Goal: Information Seeking & Learning: Learn about a topic

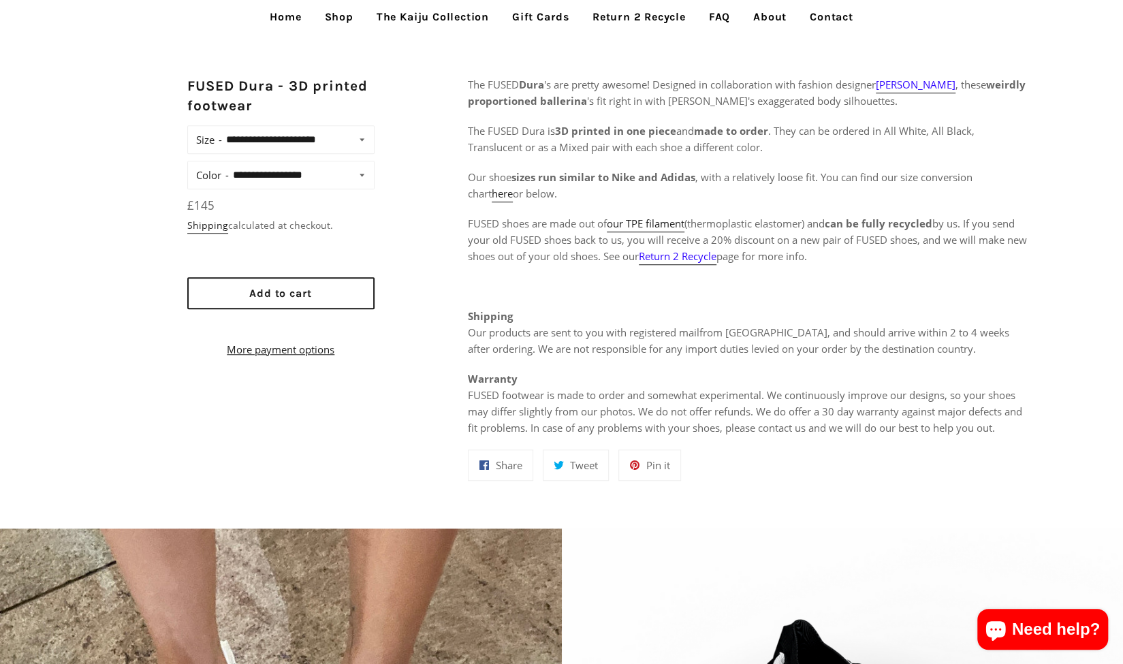
scroll to position [681, 0]
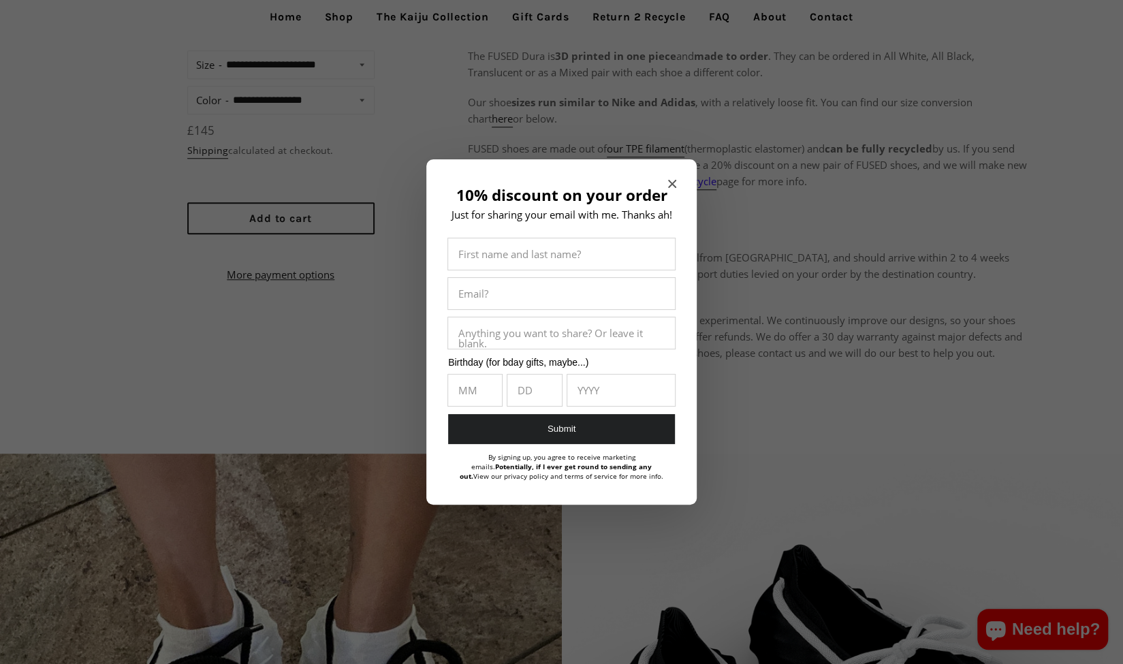
drag, startPoint x: 743, startPoint y: 305, endPoint x: 903, endPoint y: 223, distance: 179.1
click at [910, 225] on div at bounding box center [561, 332] width 1123 height 664
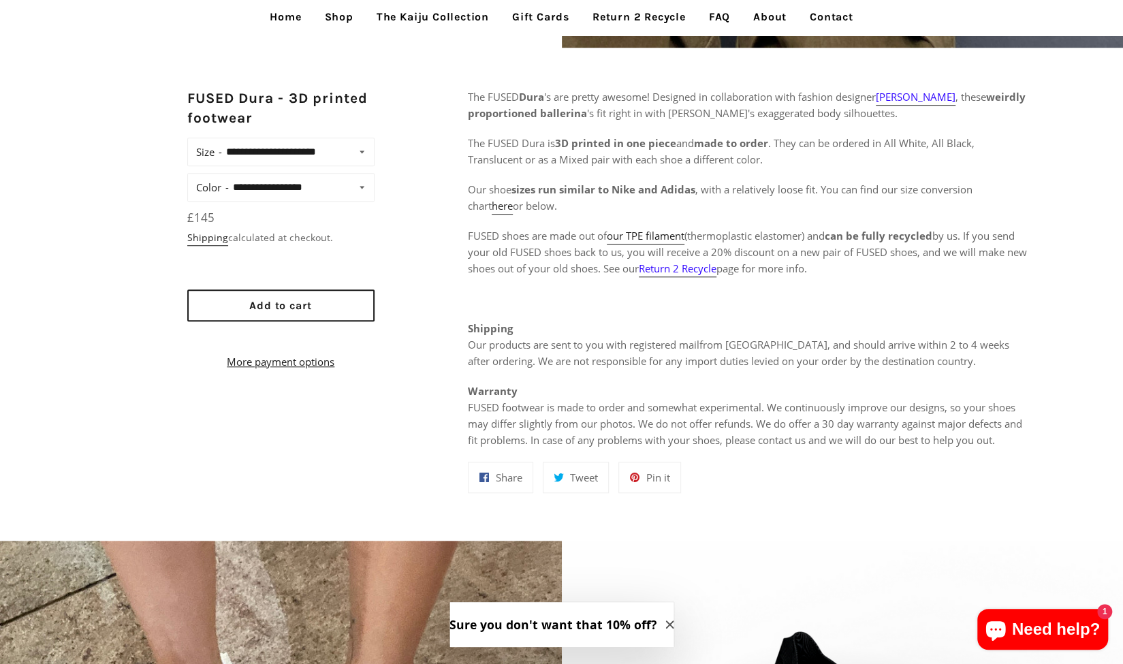
scroll to position [545, 0]
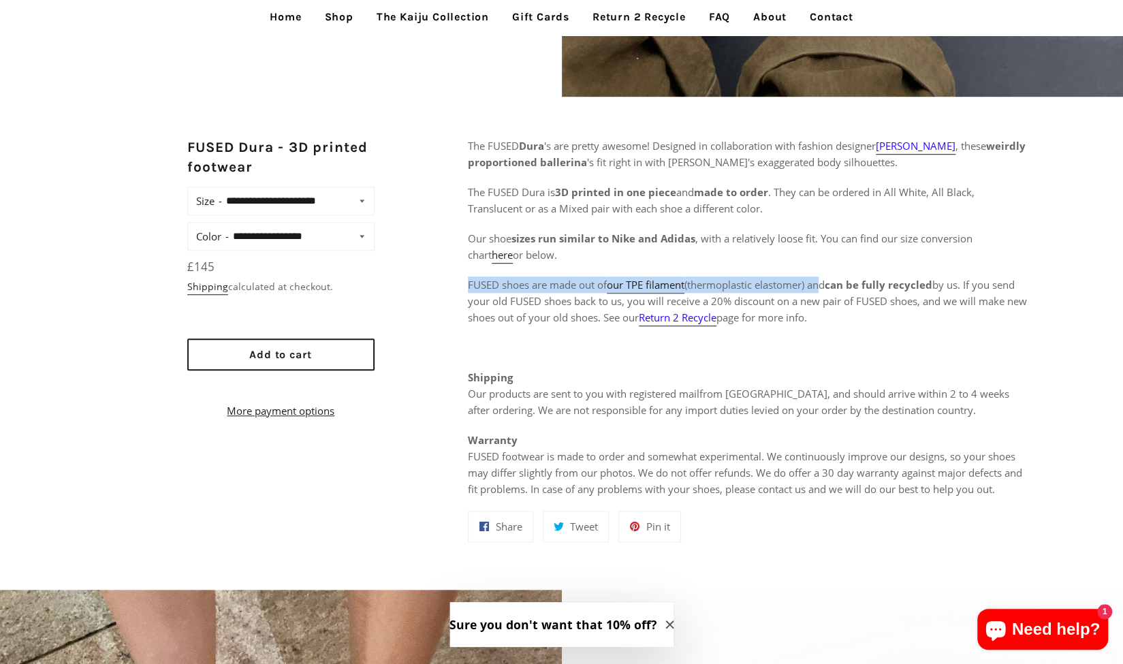
drag, startPoint x: 465, startPoint y: 281, endPoint x: 819, endPoint y: 281, distance: 354.2
click at [819, 281] on div "**********" at bounding box center [561, 350] width 1123 height 425
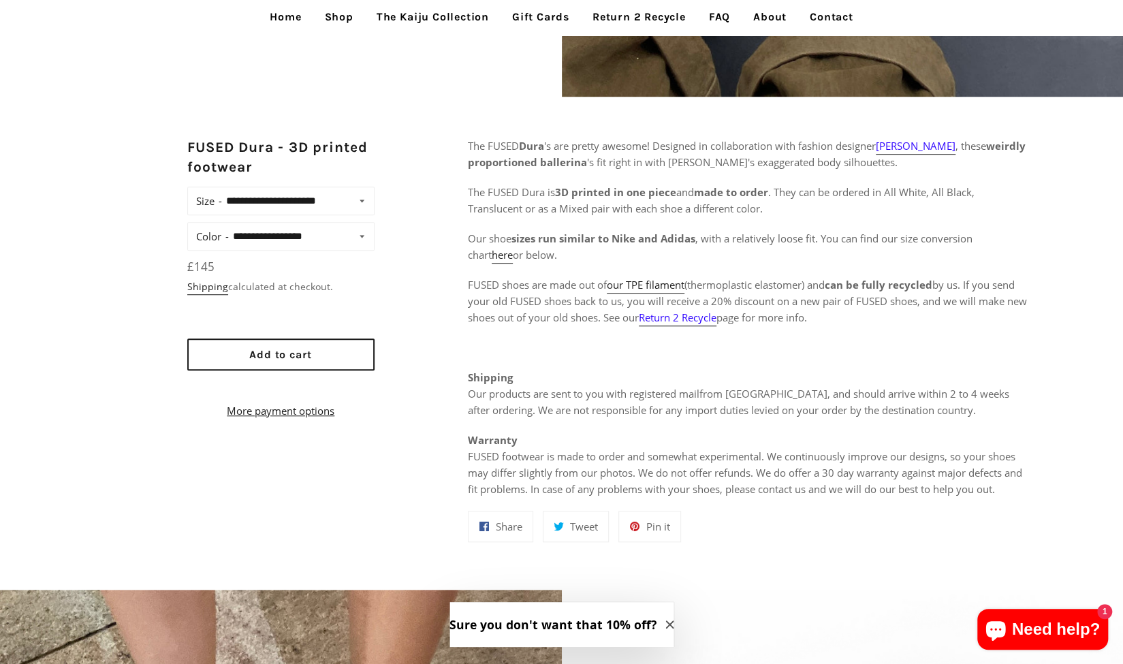
click at [822, 282] on span "FUSED shoes are made out of our TPE filament (thermoplastic elastomer) and can …" at bounding box center [747, 302] width 559 height 48
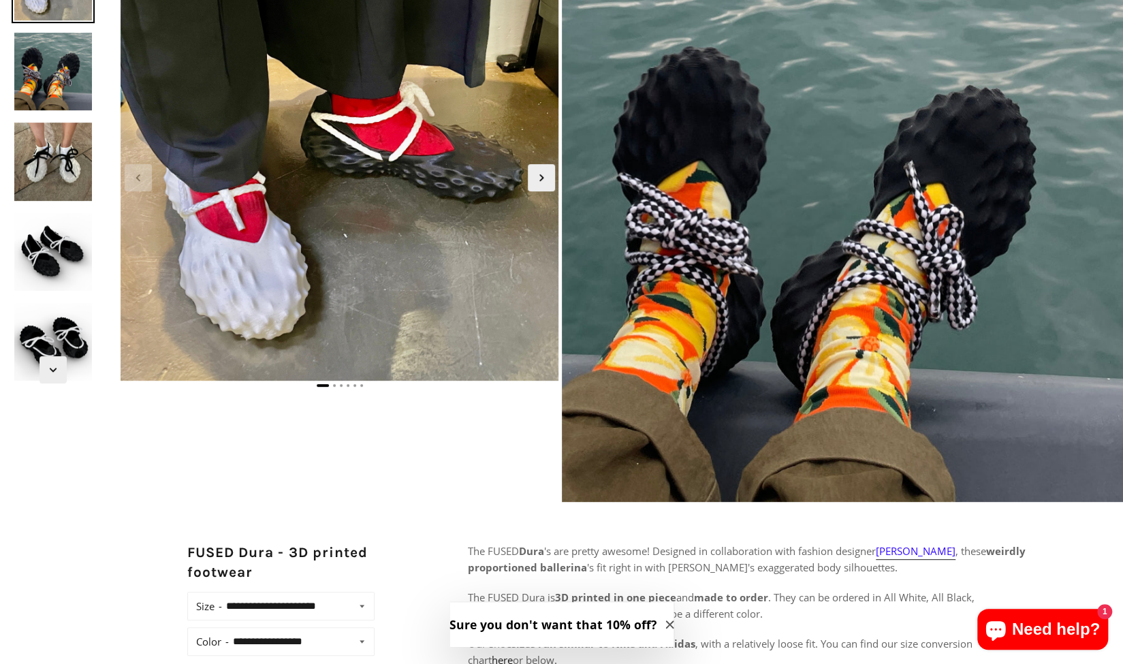
scroll to position [0, 0]
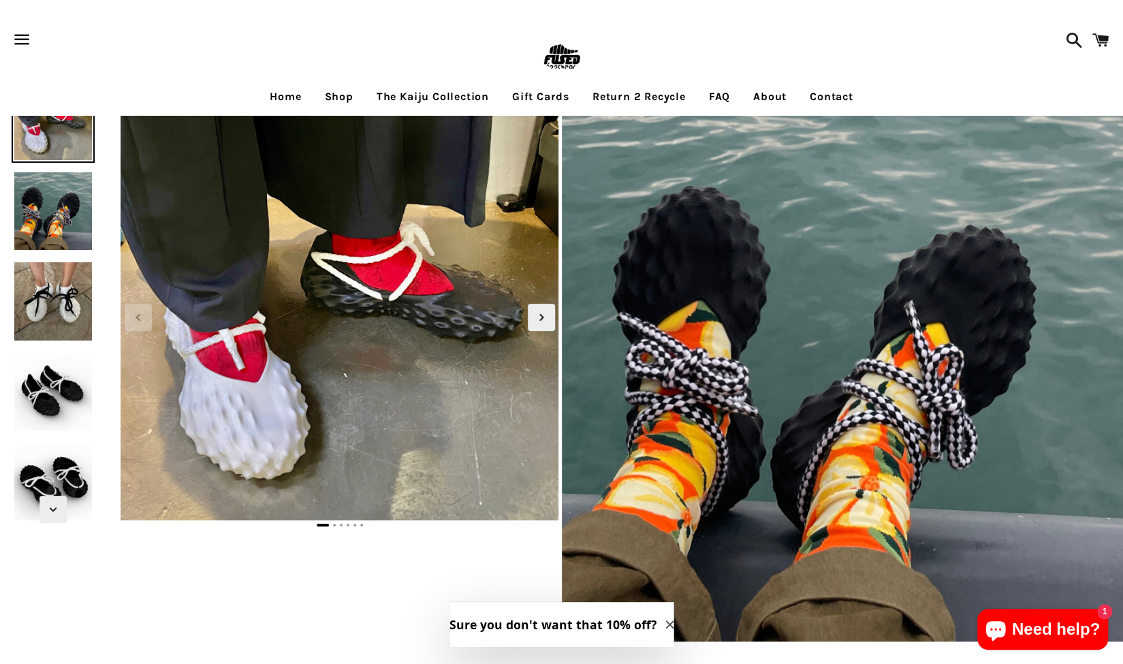
click at [435, 93] on link "The Kaiju Collection" at bounding box center [432, 97] width 133 height 34
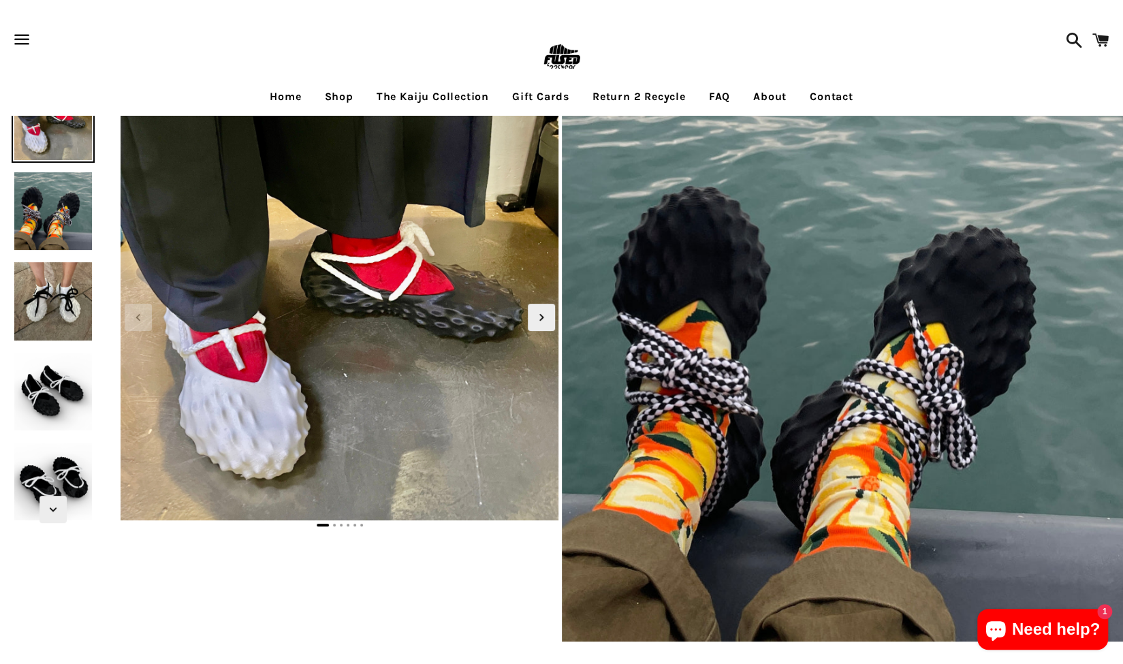
click at [50, 218] on img at bounding box center [53, 211] width 83 height 83
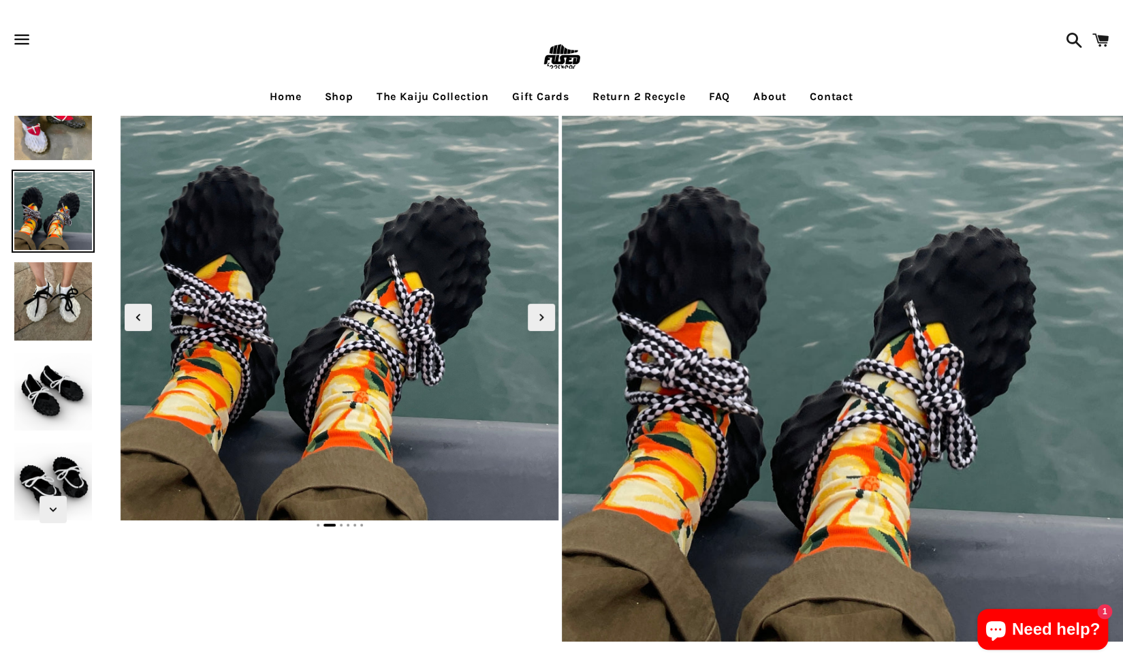
click at [50, 325] on img at bounding box center [53, 301] width 83 height 83
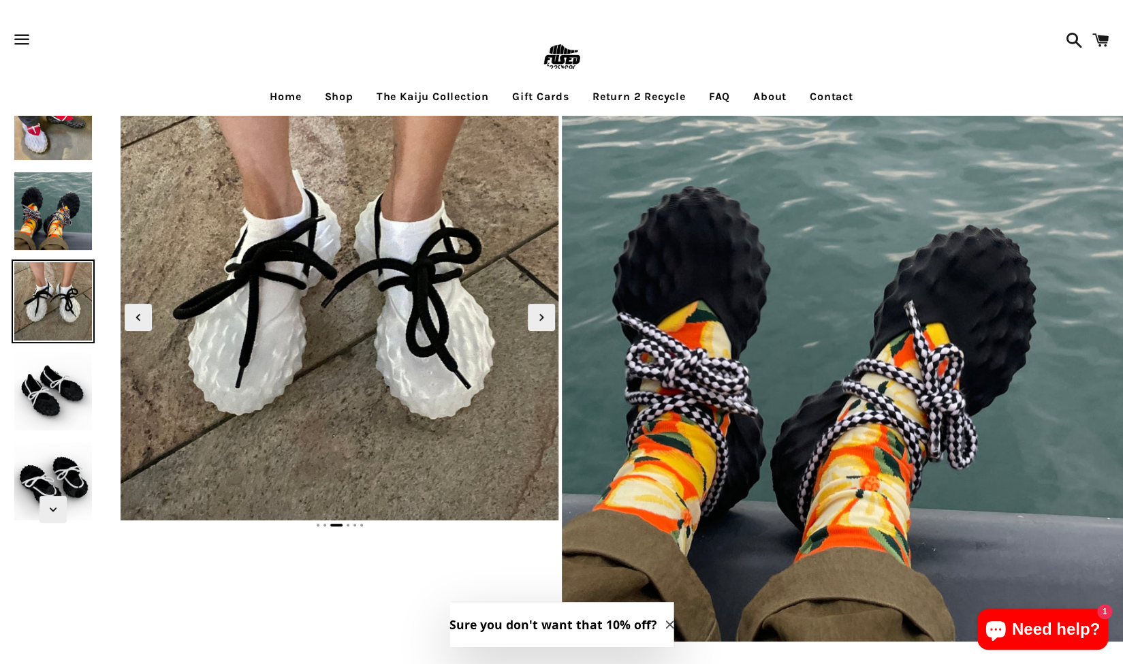
click at [61, 405] on img at bounding box center [53, 391] width 83 height 83
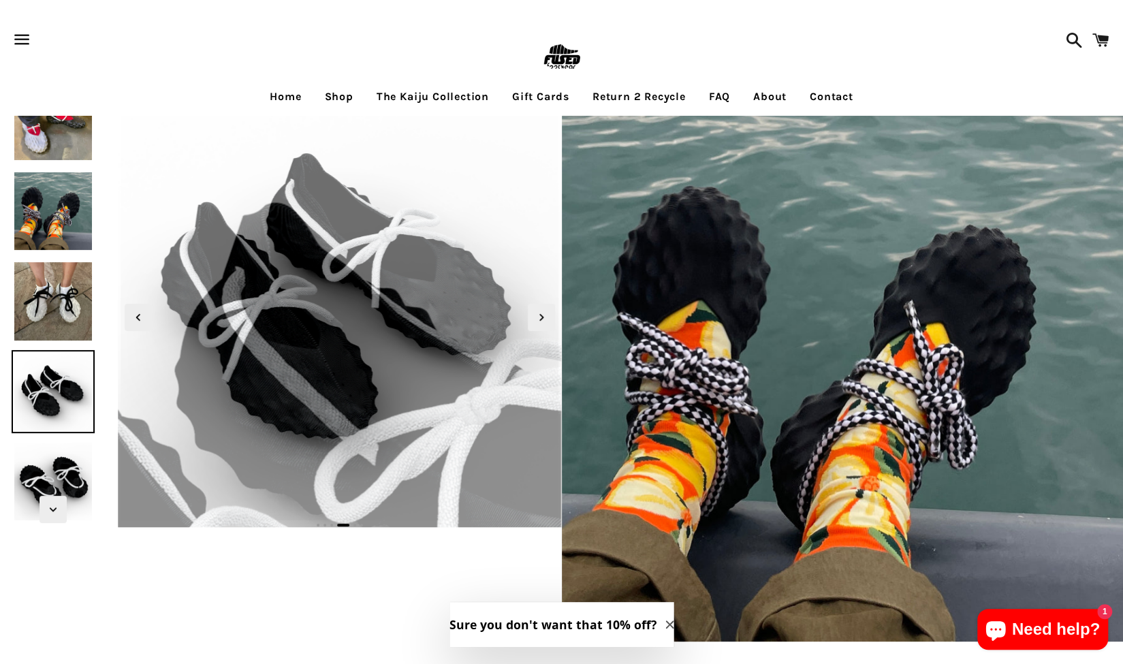
click at [330, 86] on link "Shop" at bounding box center [339, 97] width 49 height 34
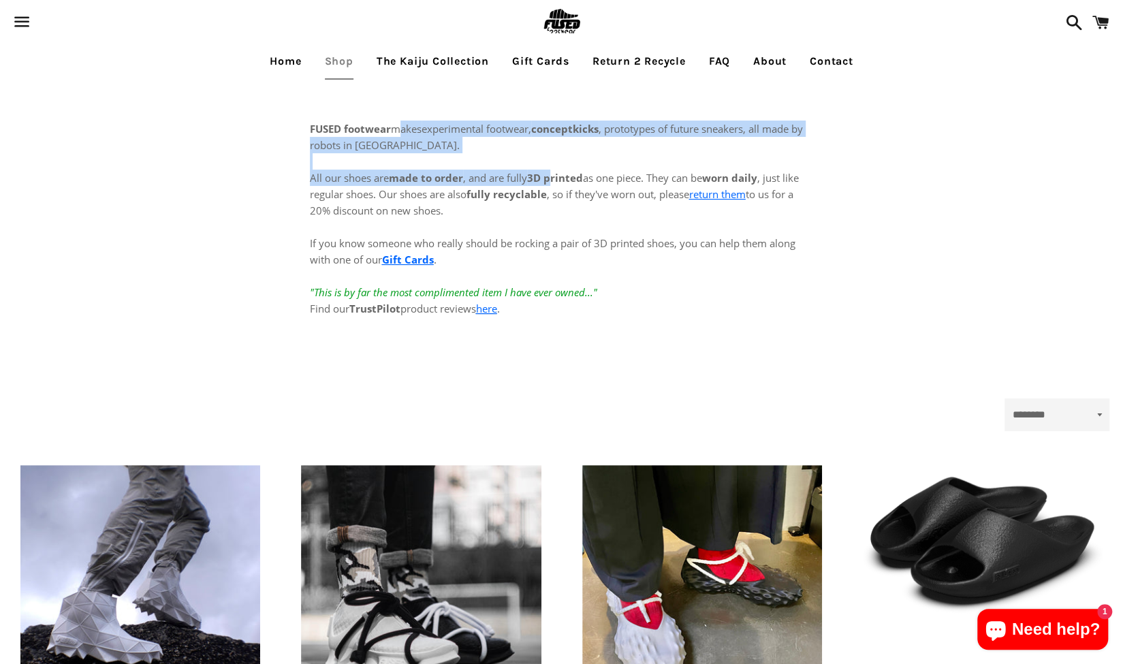
drag, startPoint x: 396, startPoint y: 126, endPoint x: 558, endPoint y: 175, distance: 169.4
click at [557, 175] on div "FUSED footwear makes experimental footwear, conceptkicks , prototypes of future…" at bounding box center [561, 232] width 531 height 305
click at [559, 176] on strong "3D printed" at bounding box center [555, 178] width 56 height 14
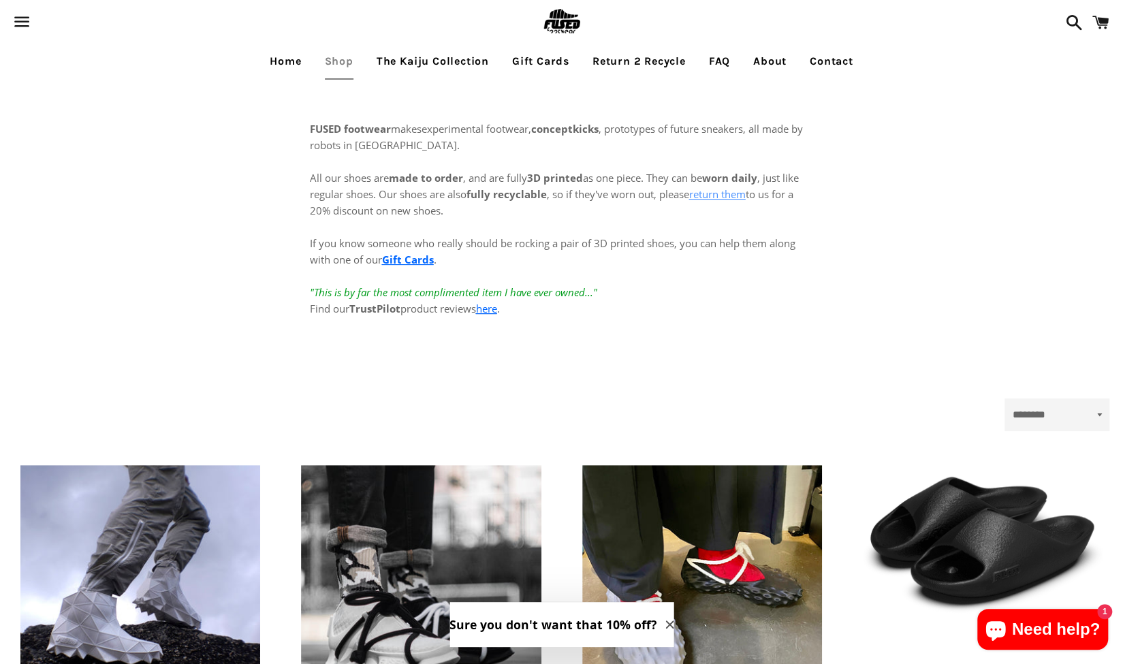
click at [732, 193] on link "return them" at bounding box center [717, 194] width 57 height 14
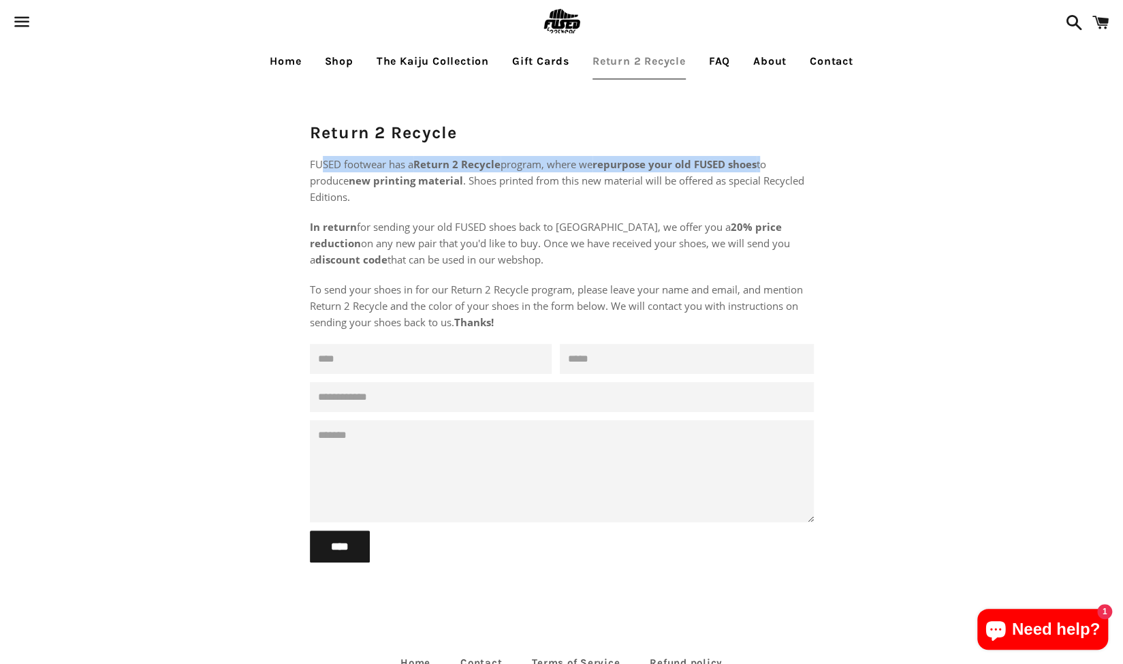
drag, startPoint x: 375, startPoint y: 161, endPoint x: 740, endPoint y: 172, distance: 365.3
click at [759, 158] on span "FUSED footwear has a Return 2 Recycle program, where we repurpose your old FUSE…" at bounding box center [557, 180] width 495 height 46
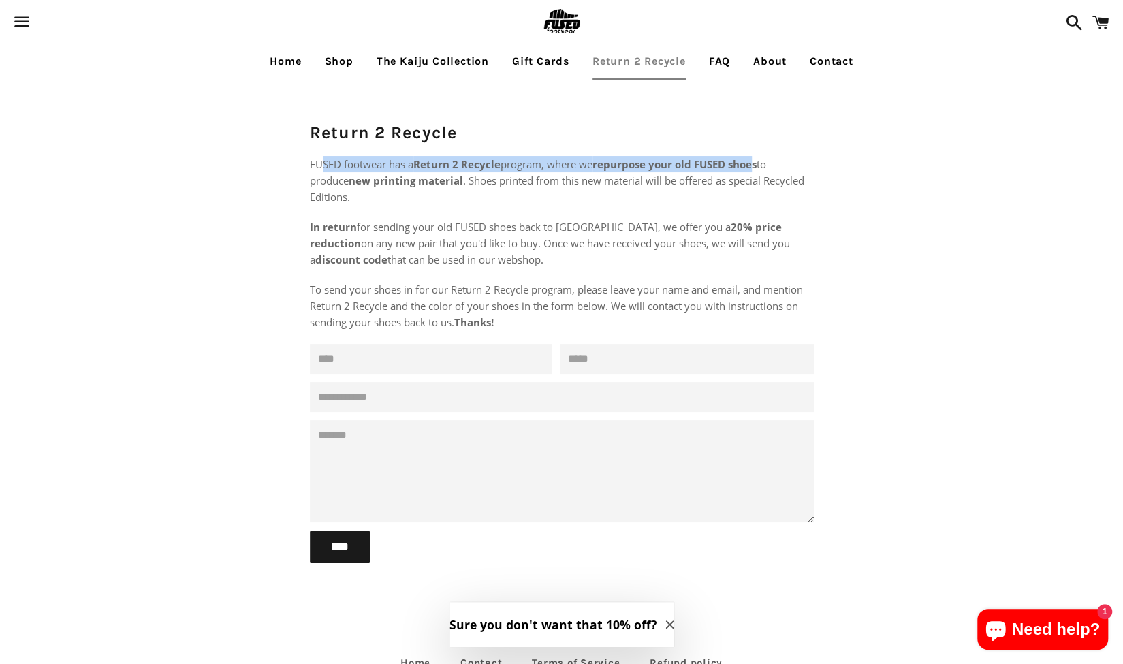
click at [740, 172] on p "FUSED footwear has a Return 2 Recycle program, where we repurpose your old FUSE…" at bounding box center [562, 180] width 504 height 49
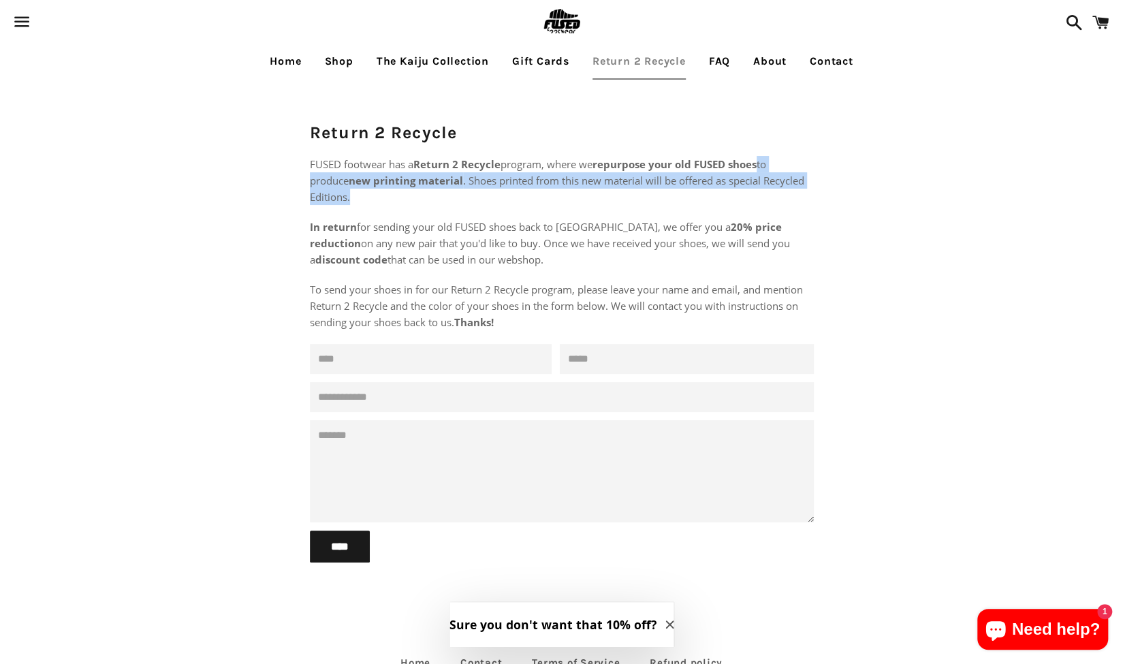
drag, startPoint x: 749, startPoint y: 200, endPoint x: 764, endPoint y: 144, distance: 57.8
click at [764, 144] on div "Return 2 Recycle FUSED footwear has a Return 2 Recycle program, where we repurp…" at bounding box center [561, 353] width 531 height 546
click at [764, 144] on h1 "Return 2 Recycle" at bounding box center [562, 133] width 504 height 24
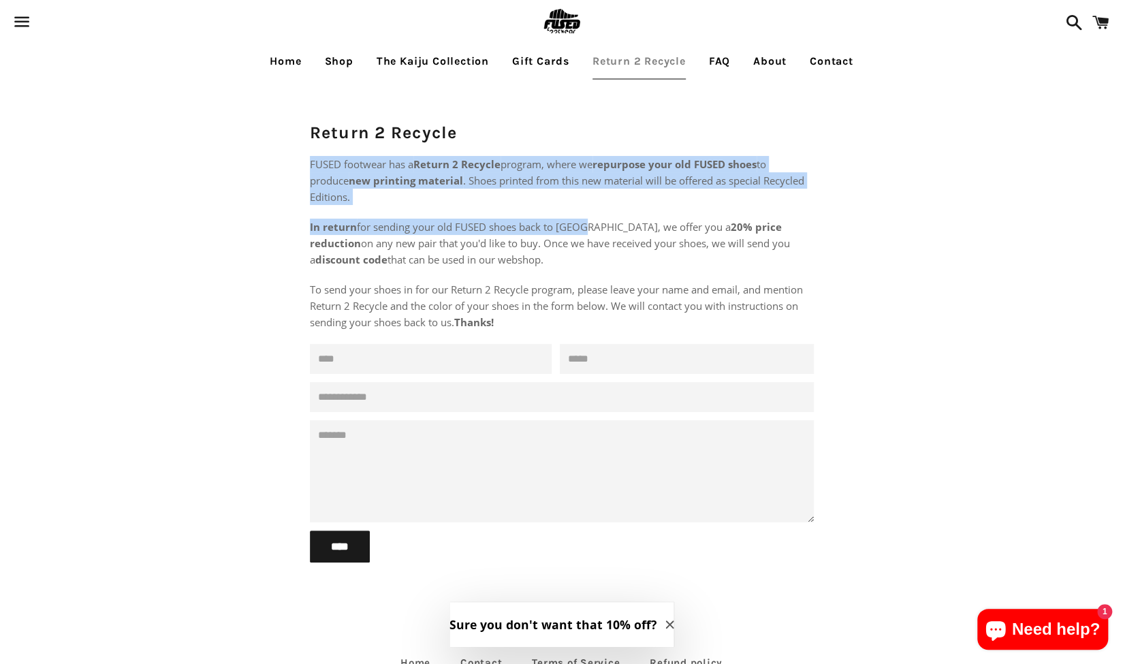
drag, startPoint x: 512, startPoint y: 99, endPoint x: 580, endPoint y: 221, distance: 139.4
click at [580, 221] on div "Return 2 Recycle FUSED footwear has a Return 2 Recycle program, where we repurp…" at bounding box center [561, 353] width 531 height 546
click at [580, 221] on span "In return for sending your old FUSED shoes back to us, we offer you a 20% price…" at bounding box center [550, 243] width 480 height 46
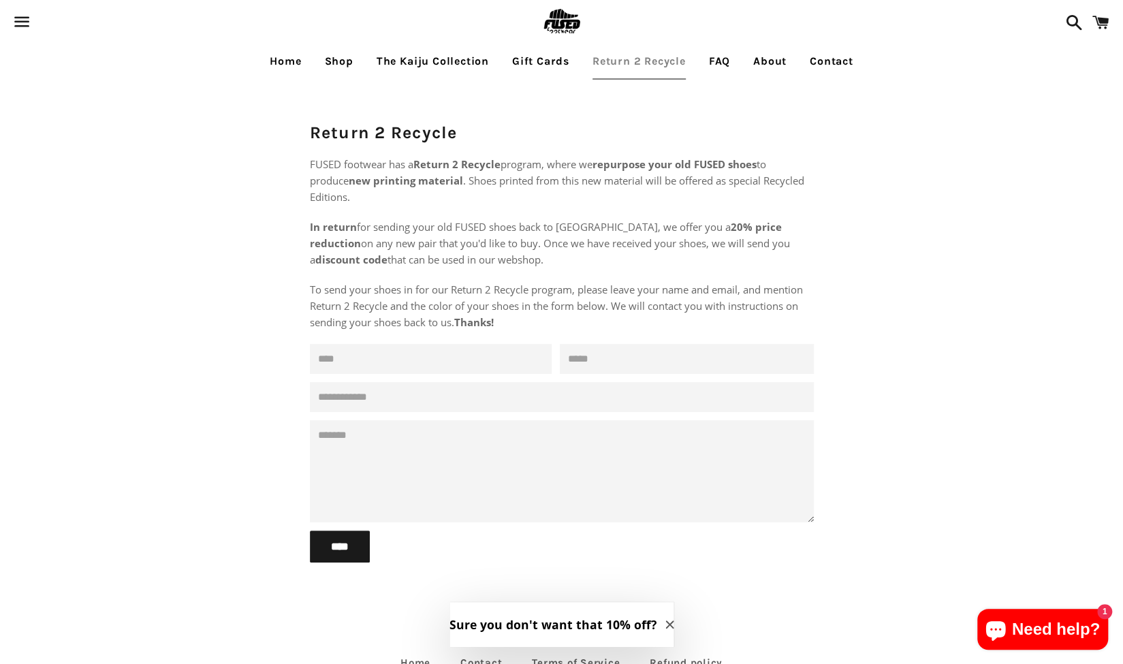
drag, startPoint x: 488, startPoint y: 256, endPoint x: 484, endPoint y: 174, distance: 82.5
click at [484, 174] on div "FUSED footwear has a Return 2 Recycle program, where we repurpose your old FUSE…" at bounding box center [562, 243] width 504 height 174
click at [484, 174] on span "FUSED footwear has a Return 2 Recycle program, where we repurpose your old FUSE…" at bounding box center [557, 180] width 495 height 46
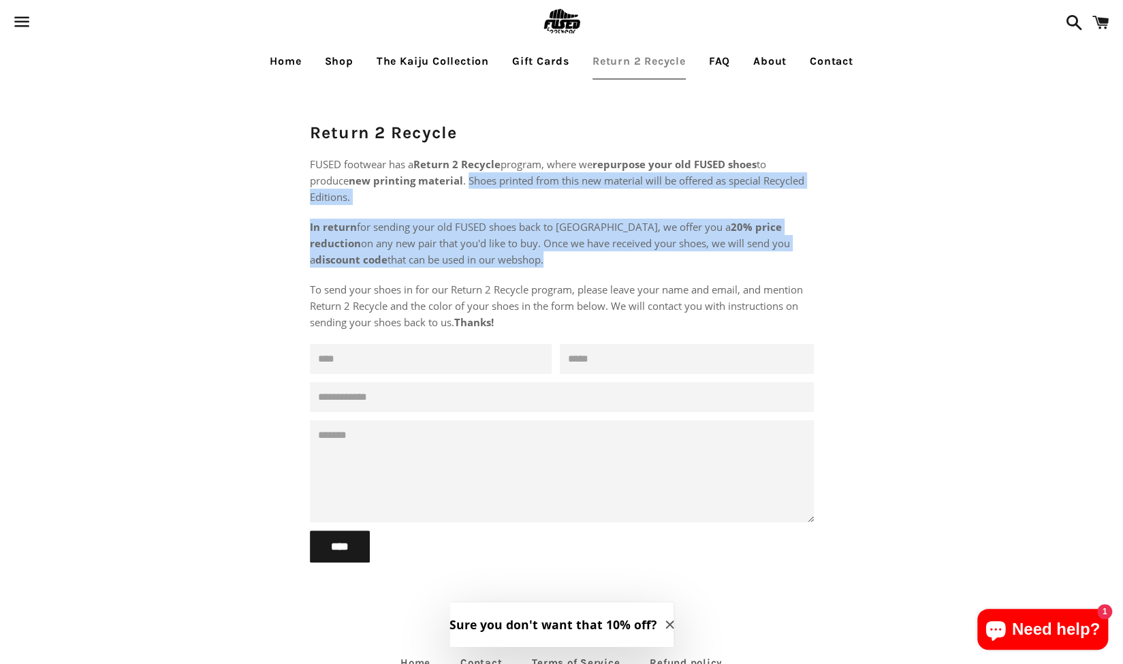
drag, startPoint x: 484, startPoint y: 174, endPoint x: 556, endPoint y: 262, distance: 113.7
click at [556, 261] on div "FUSED footwear has a Return 2 Recycle program, where we repurpose your old FUSE…" at bounding box center [562, 243] width 504 height 174
click at [556, 262] on p "In return for sending your old FUSED shoes back to us, we offer you a 20% price…" at bounding box center [562, 243] width 504 height 49
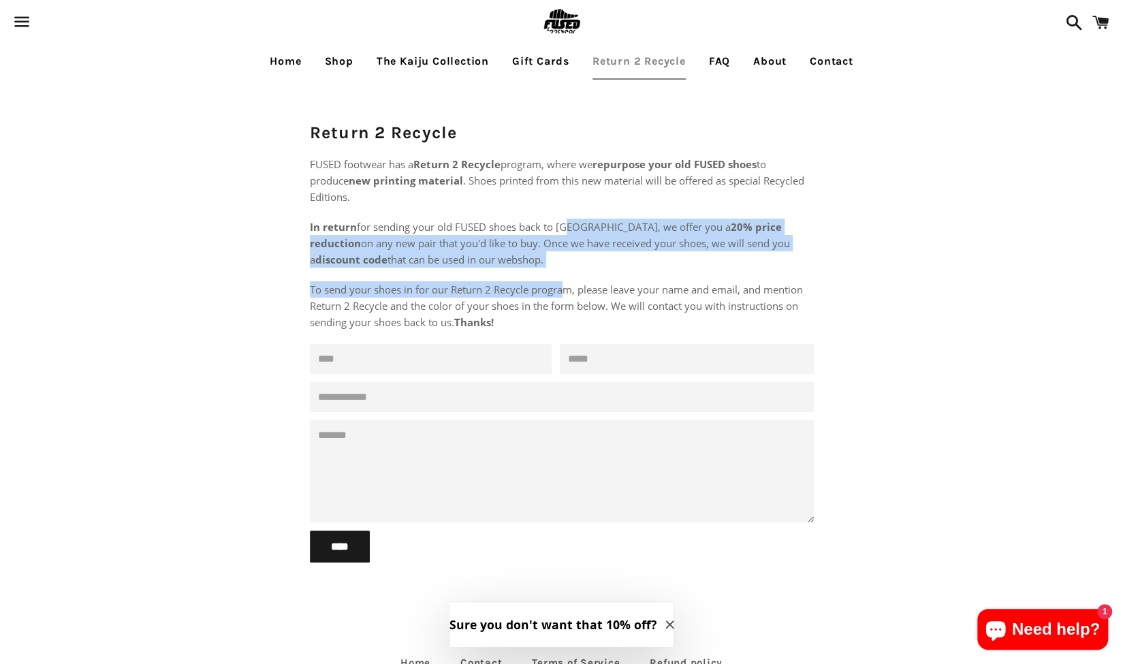
drag, startPoint x: 564, startPoint y: 278, endPoint x: 564, endPoint y: 221, distance: 56.5
click at [564, 223] on div "FUSED footwear has a Return 2 Recycle program, where we repurpose your old FUSE…" at bounding box center [562, 243] width 504 height 174
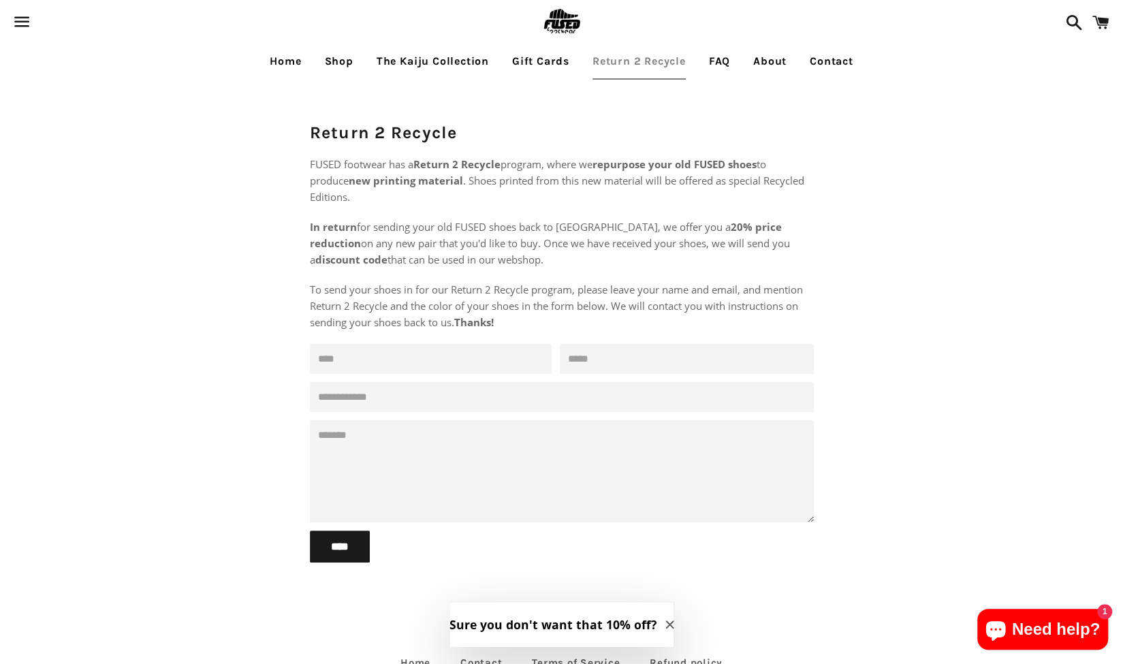
click at [579, 276] on div "FUSED footwear has a Return 2 Recycle program, where we repurpose your old FUSE…" at bounding box center [562, 243] width 504 height 174
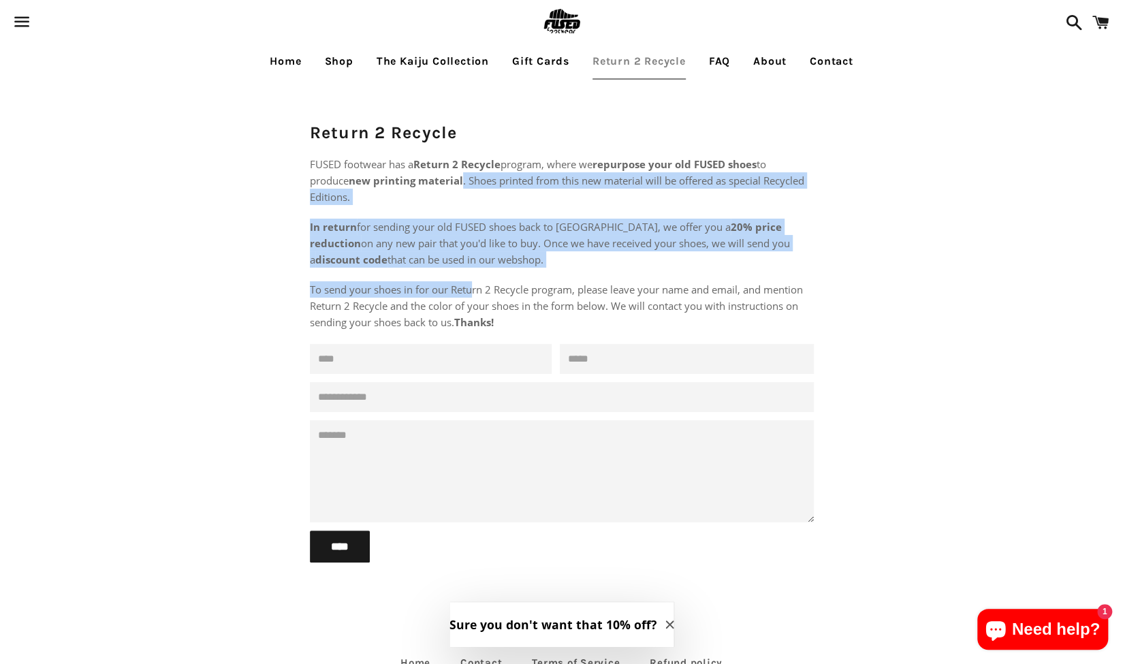
drag, startPoint x: 469, startPoint y: 249, endPoint x: 464, endPoint y: 176, distance: 73.1
click at [464, 176] on div "FUSED footwear has a Return 2 Recycle program, where we repurpose your old FUSE…" at bounding box center [562, 243] width 504 height 174
click at [465, 176] on span "FUSED footwear has a Return 2 Recycle program, where we repurpose your old FUSE…" at bounding box center [557, 180] width 495 height 46
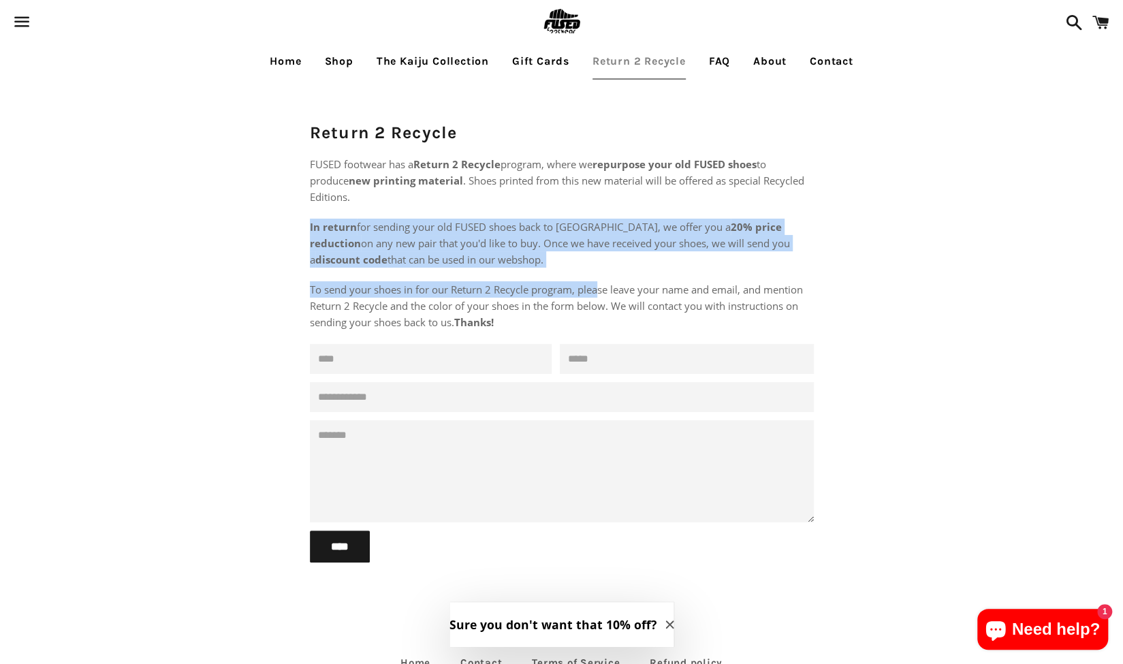
drag, startPoint x: 561, startPoint y: 195, endPoint x: 602, endPoint y: 294, distance: 107.3
click at [600, 294] on div "FUSED footwear has a Return 2 Recycle program, where we repurpose your old FUSE…" at bounding box center [562, 243] width 504 height 174
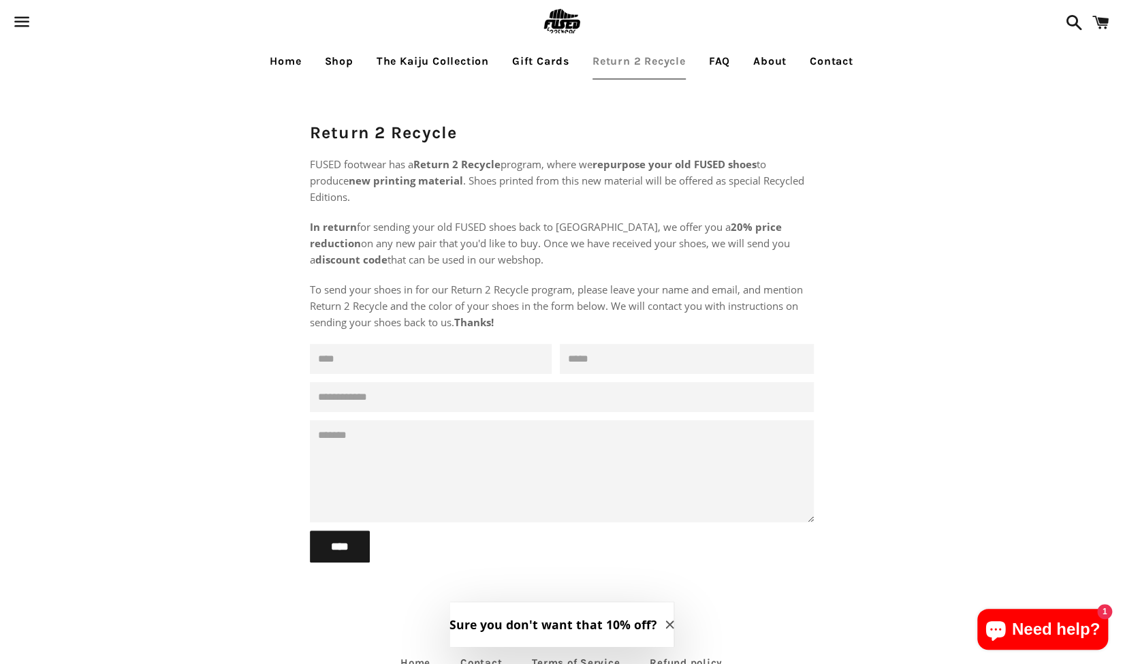
click at [604, 294] on span "To send your shoes in for our Return 2 Recycle program, please leave your name …" at bounding box center [556, 306] width 493 height 46
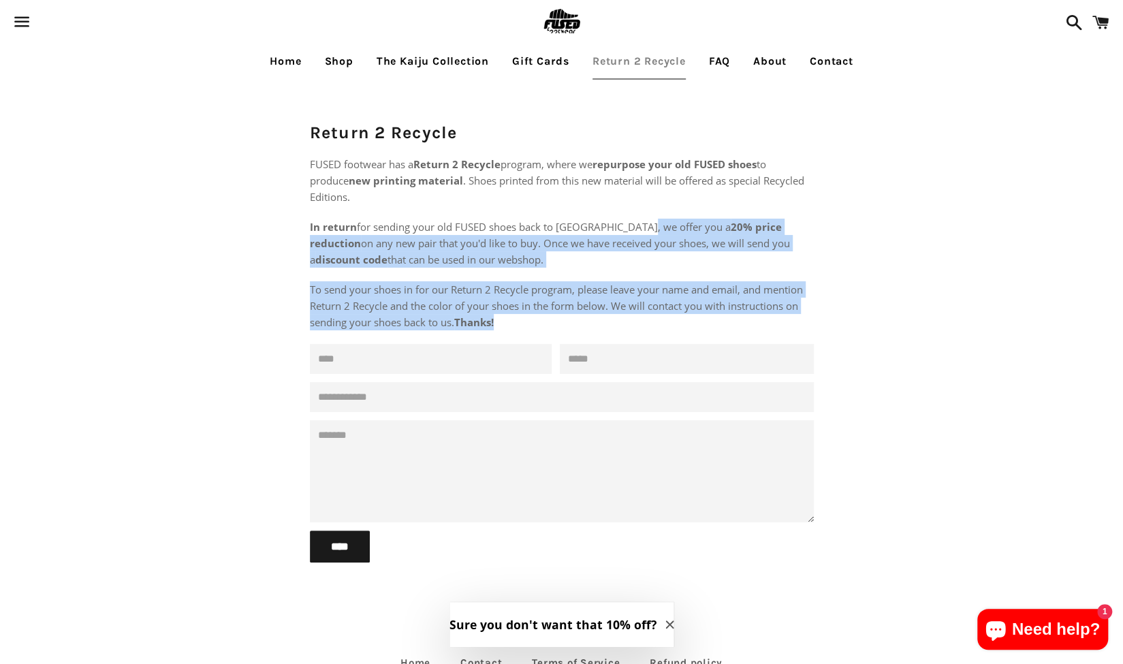
drag, startPoint x: 649, startPoint y: 316, endPoint x: 635, endPoint y: 191, distance: 125.4
click at [635, 193] on div "FUSED footwear has a Return 2 Recycle program, where we repurpose your old FUSE…" at bounding box center [562, 243] width 504 height 174
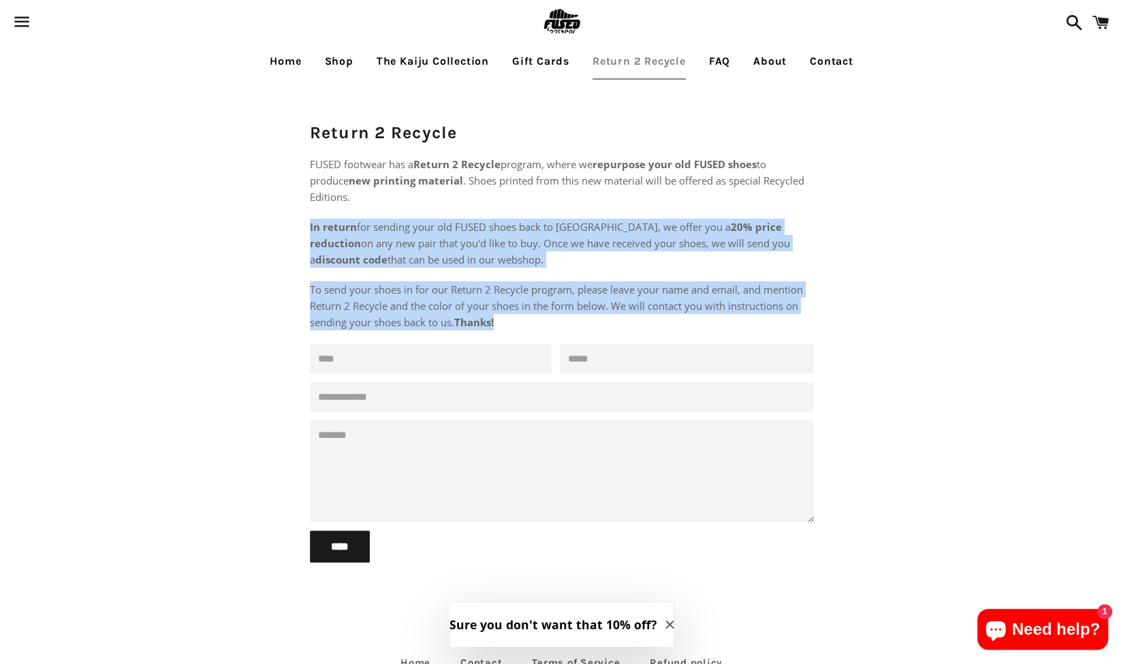
click at [635, 191] on p "FUSED footwear has a Return 2 Recycle program, where we repurpose your old FUSE…" at bounding box center [562, 180] width 504 height 49
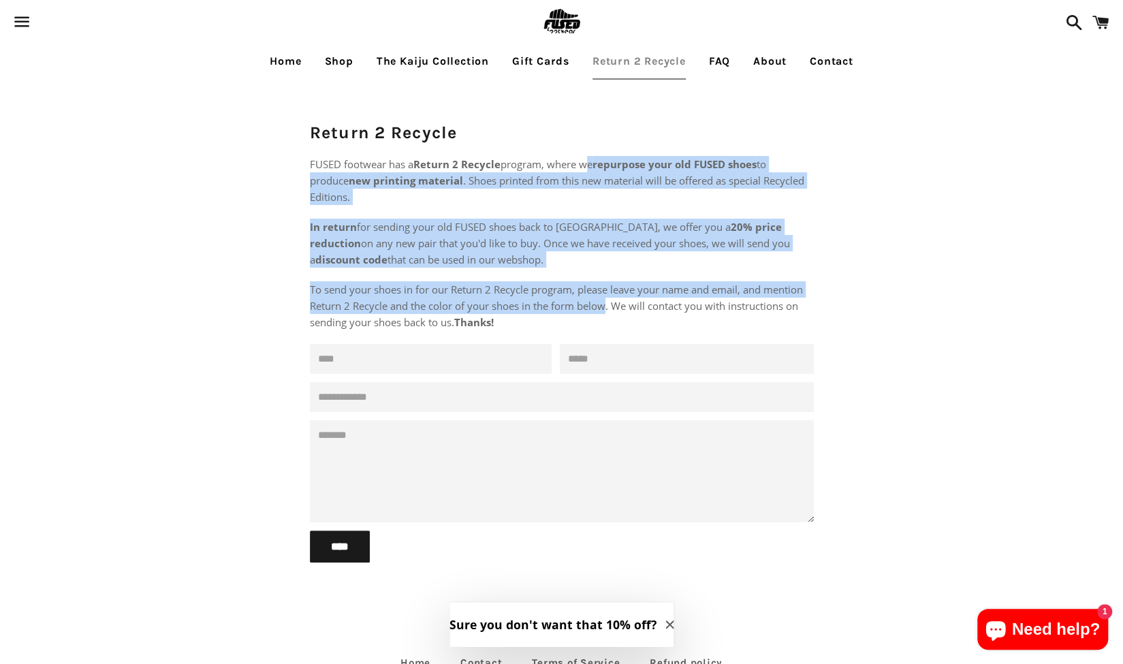
drag, startPoint x: 584, startPoint y: 155, endPoint x: 606, endPoint y: 313, distance: 158.9
click at [606, 313] on div "FUSED footwear has a Return 2 Recycle program, where we repurpose your old FUSE…" at bounding box center [562, 243] width 504 height 174
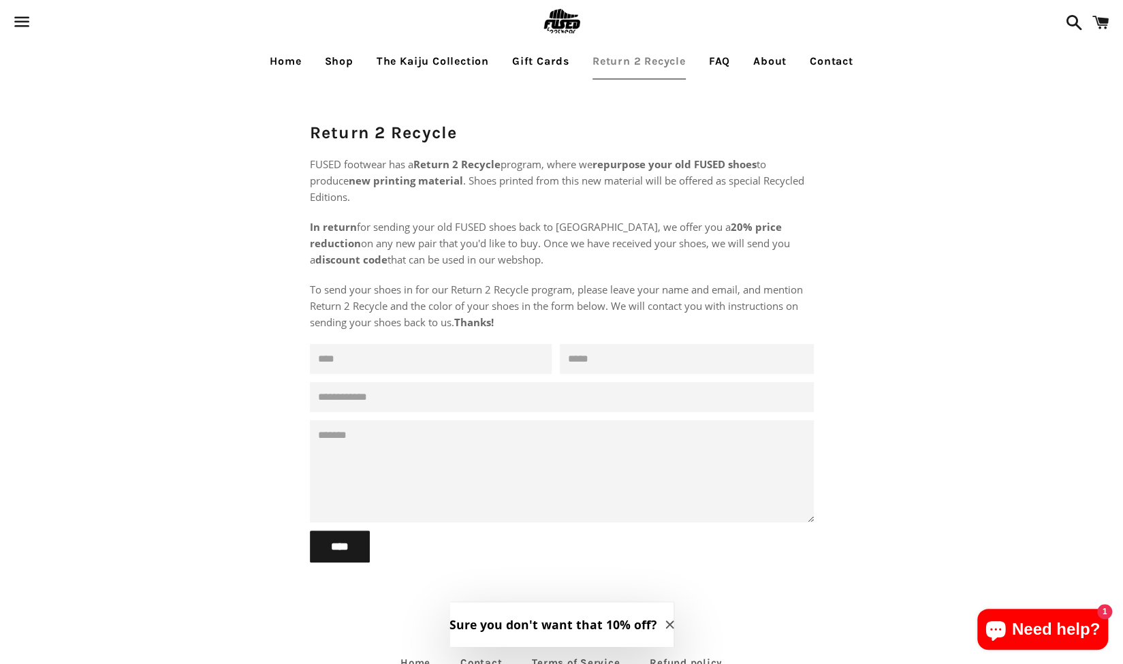
click at [559, 319] on p "To send your shoes in for our Return 2 Recycle program, please leave your name …" at bounding box center [562, 305] width 504 height 49
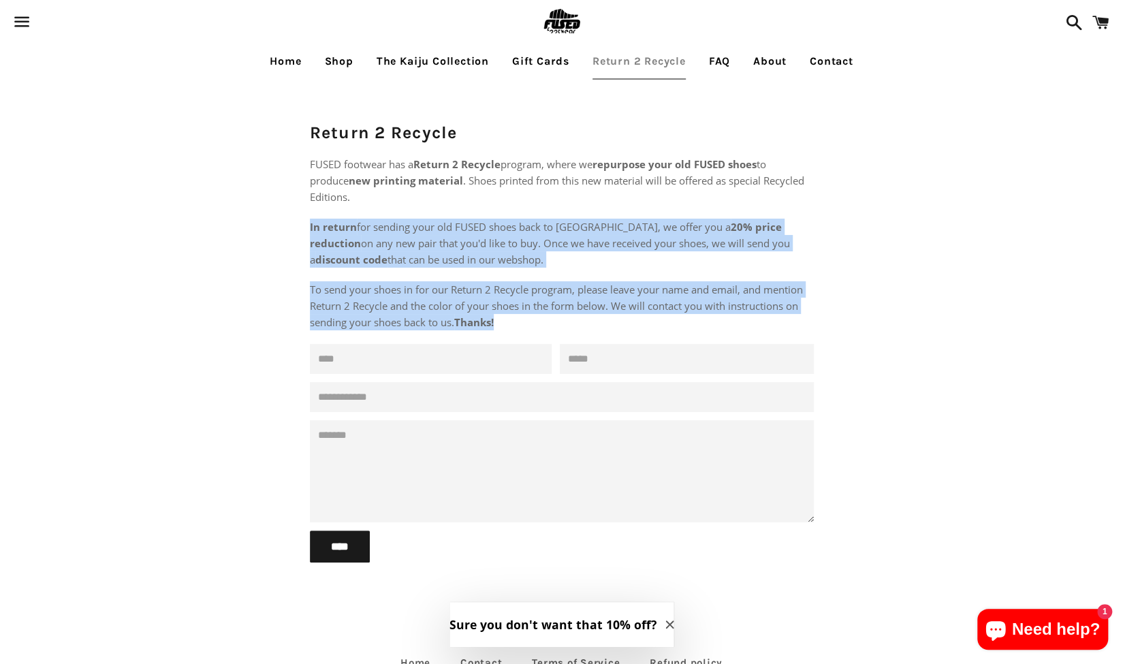
drag, startPoint x: 528, startPoint y: 321, endPoint x: 518, endPoint y: 193, distance: 128.5
click at [517, 193] on div "FUSED footwear has a Return 2 Recycle program, where we repurpose your old FUSE…" at bounding box center [562, 243] width 504 height 174
click at [518, 192] on p "FUSED footwear has a Return 2 Recycle program, where we repurpose your old FUSE…" at bounding box center [562, 180] width 504 height 49
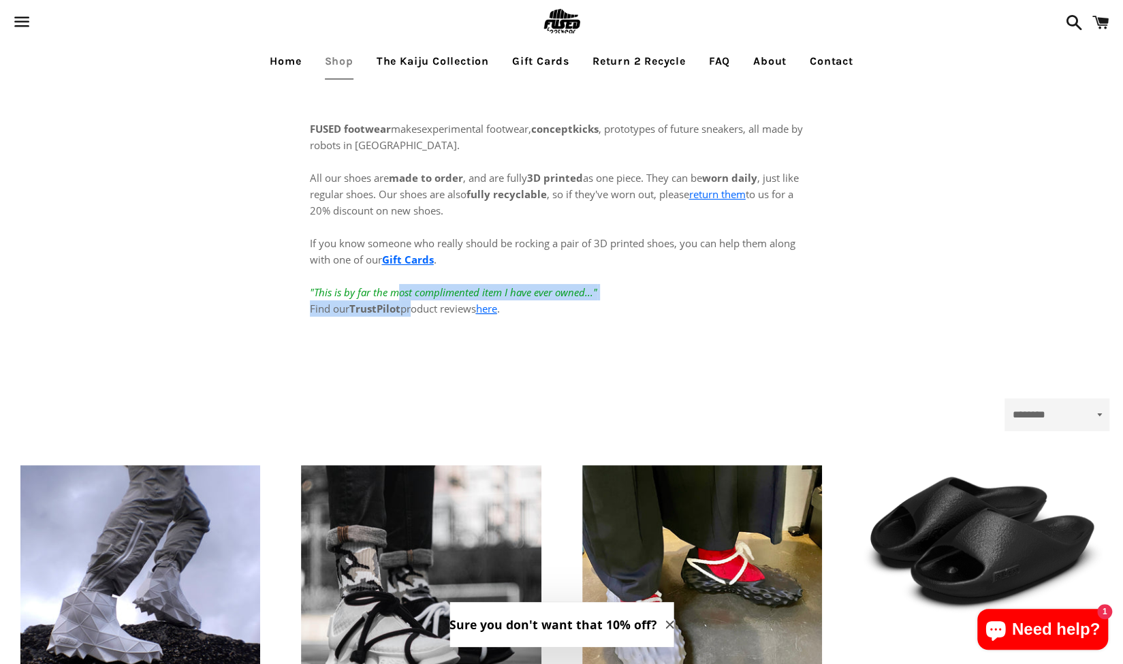
drag, startPoint x: 397, startPoint y: 290, endPoint x: 408, endPoint y: 307, distance: 20.8
click at [408, 307] on p "All our shoes are made to order , and are fully 3D printed as one piece. They c…" at bounding box center [562, 234] width 504 height 163
